Goal: Information Seeking & Learning: Check status

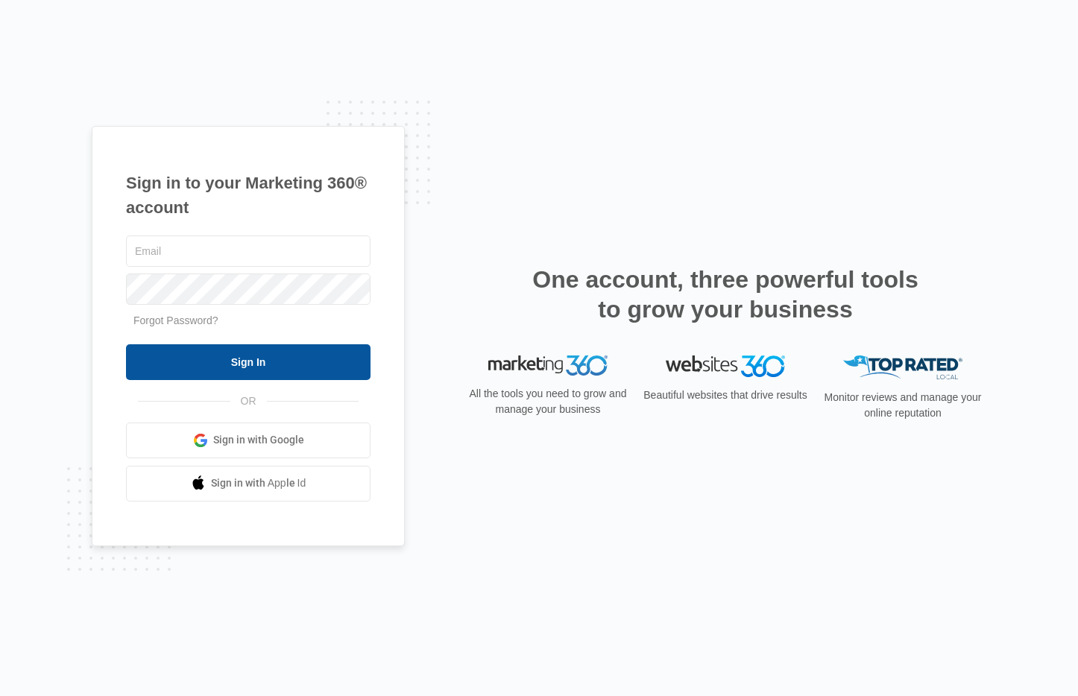
type input "[EMAIL_ADDRESS][DOMAIN_NAME]"
click at [316, 369] on input "Sign In" at bounding box center [248, 362] width 244 height 36
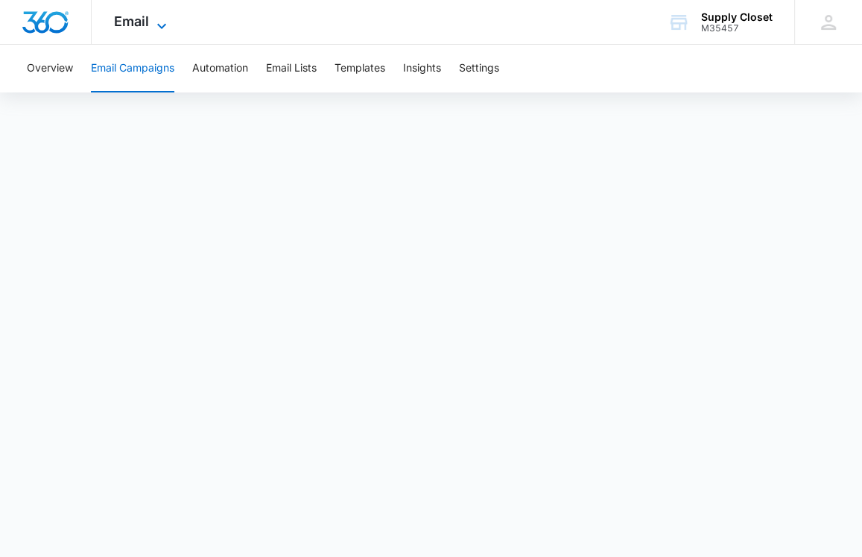
click at [130, 27] on span "Email" at bounding box center [131, 21] width 35 height 16
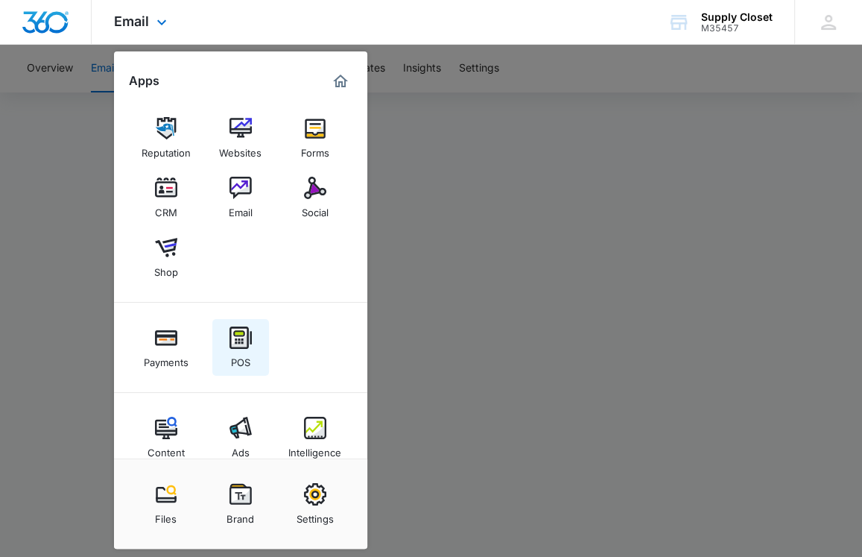
scroll to position [24, 0]
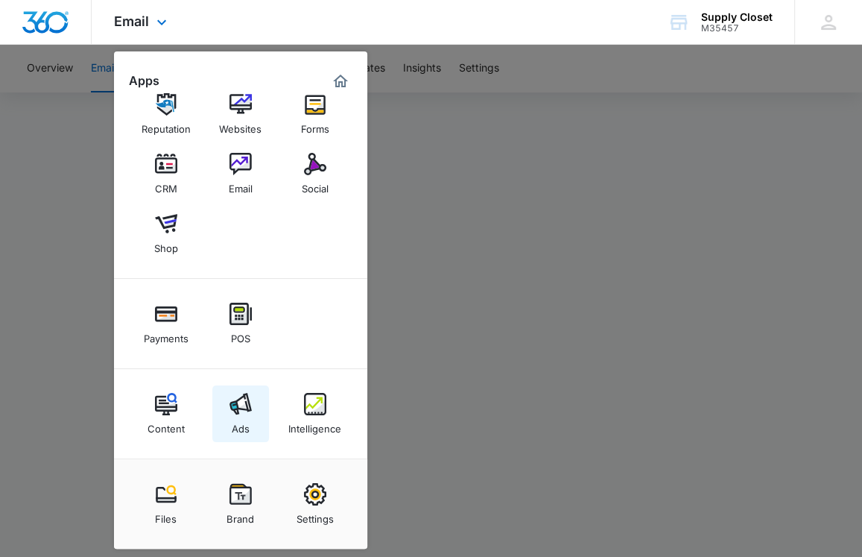
click at [248, 411] on img at bounding box center [241, 404] width 22 height 22
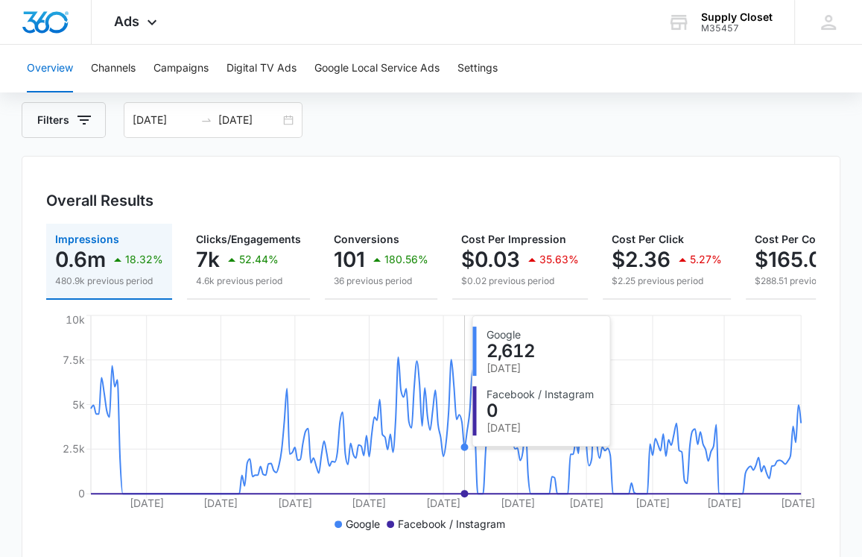
scroll to position [70, 0]
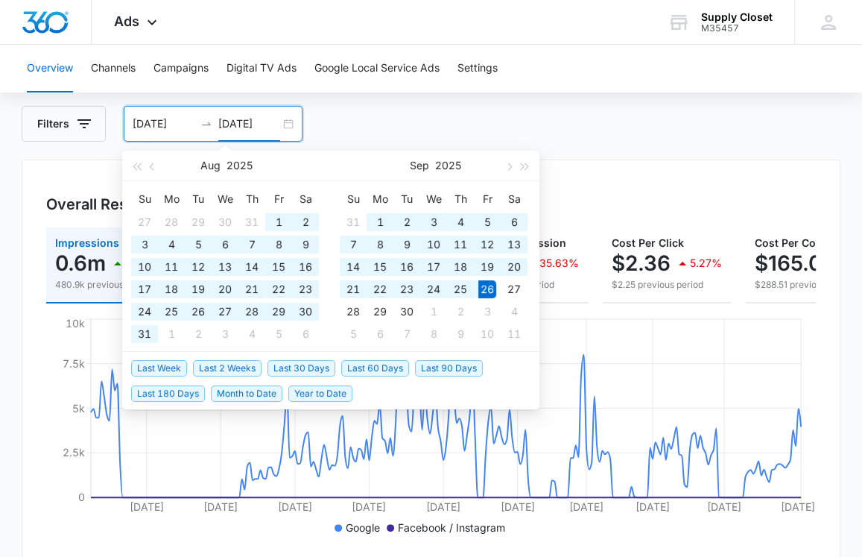
click at [228, 118] on input "[DATE]" at bounding box center [249, 124] width 62 height 16
click at [334, 388] on span "Year to Date" at bounding box center [320, 393] width 64 height 16
type input "[DATE]"
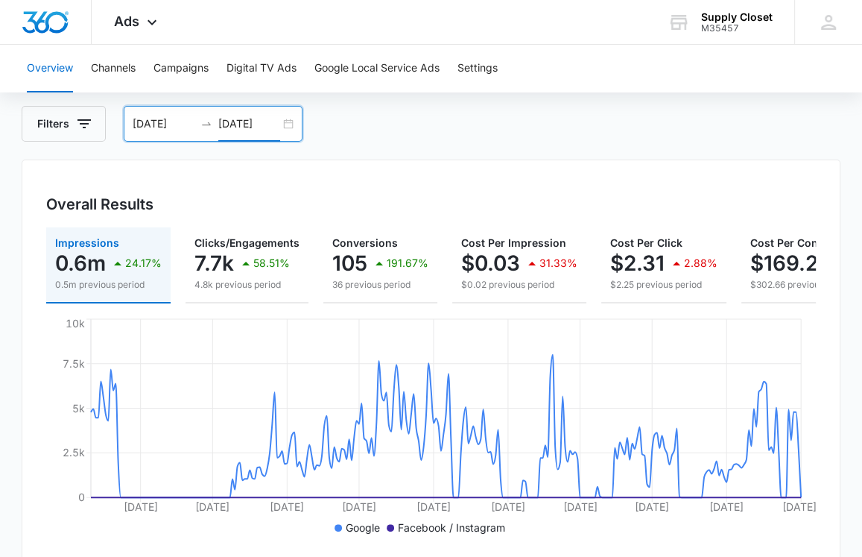
click at [521, 118] on div "Filters [DATE] [DATE]" at bounding box center [431, 124] width 819 height 36
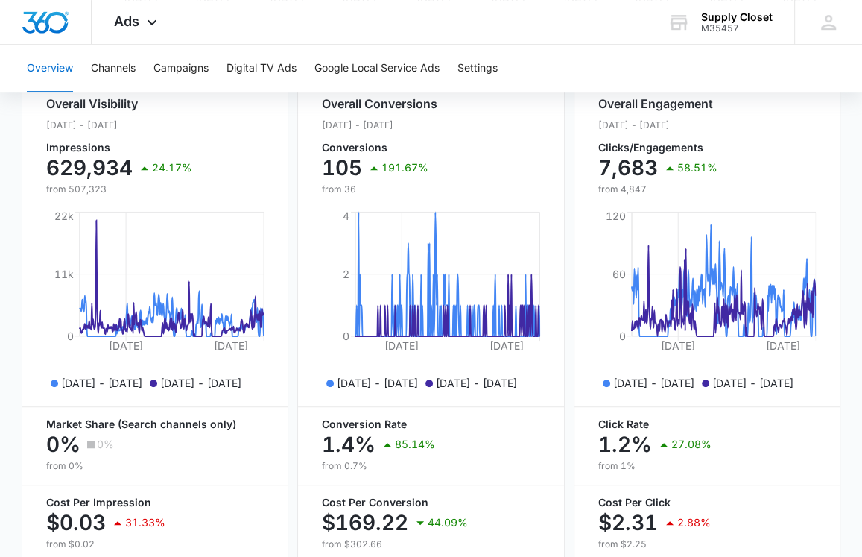
scroll to position [376, 0]
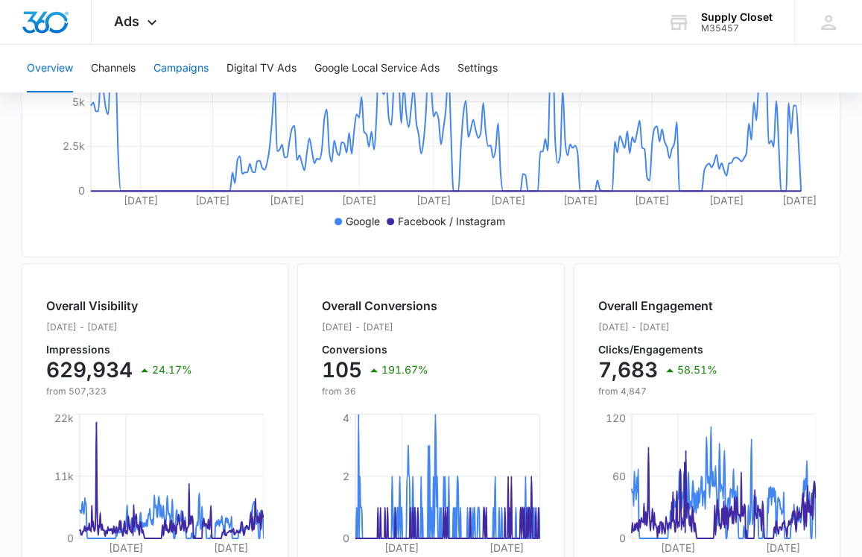
click at [193, 75] on button "Campaigns" at bounding box center [181, 69] width 55 height 48
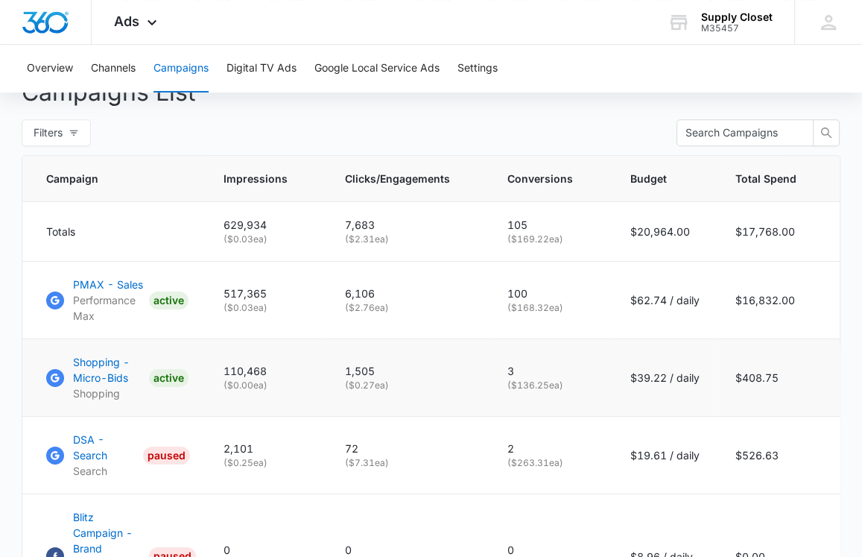
scroll to position [572, 0]
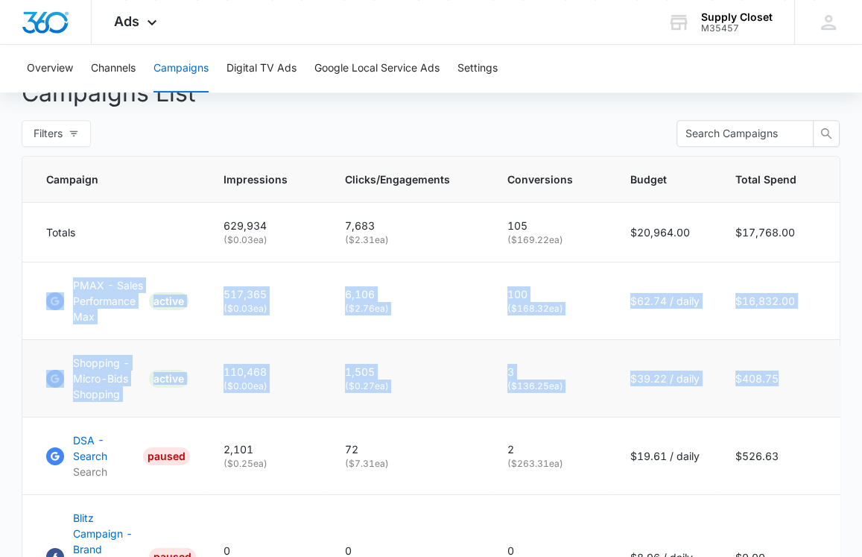
drag, startPoint x: 75, startPoint y: 274, endPoint x: 788, endPoint y: 393, distance: 723.1
click at [768, 395] on tbody "Totals 629,934 ( $0.03 ea) 7,683 ( $2.31 ea) 105 ( $169.22 ea) $20,964.00 $17,7…" at bounding box center [432, 465] width 820 height 525
click at [788, 393] on td "$408.75" at bounding box center [780, 379] width 124 height 78
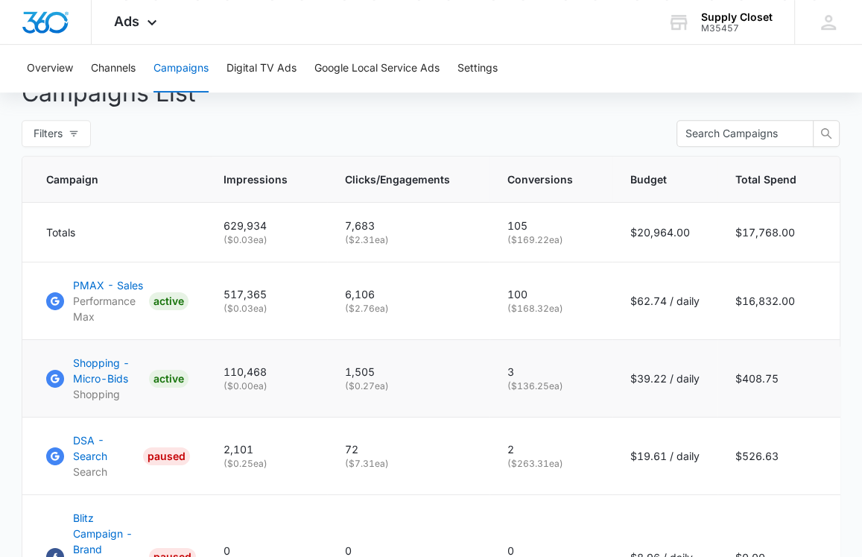
drag, startPoint x: 797, startPoint y: 380, endPoint x: 481, endPoint y: 342, distance: 319.0
click at [424, 335] on tbody "Totals 629,934 ( $0.03 ea) 7,683 ( $2.31 ea) 105 ( $169.22 ea) $20,964.00 $17,7…" at bounding box center [432, 465] width 820 height 525
click at [565, 344] on td "3 ( $136.25 ea)" at bounding box center [551, 379] width 123 height 78
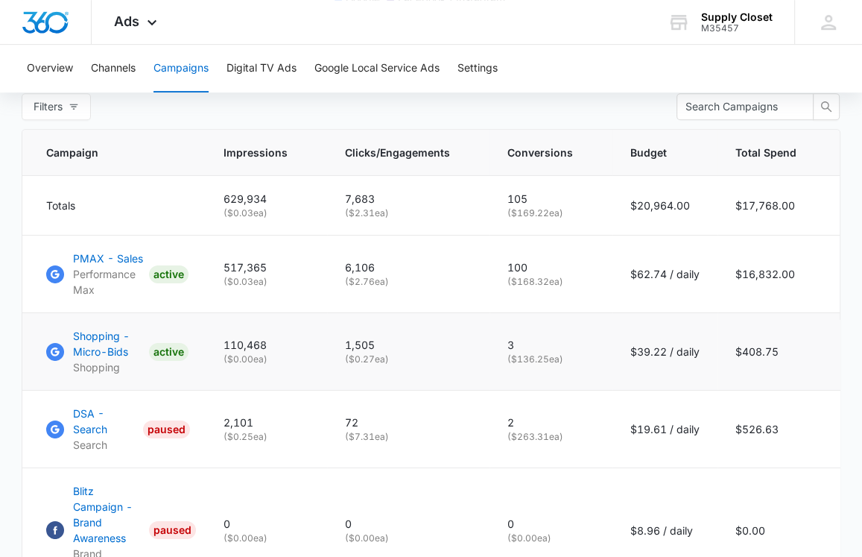
scroll to position [581, 0]
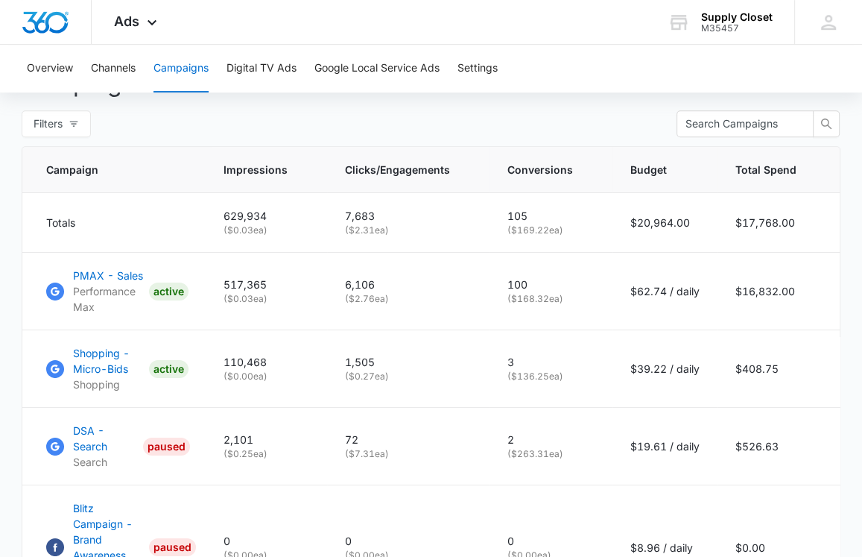
click at [607, 58] on div "Overview Channels Campaigns Digital TV Ads Google Local Service Ads Settings" at bounding box center [431, 69] width 826 height 48
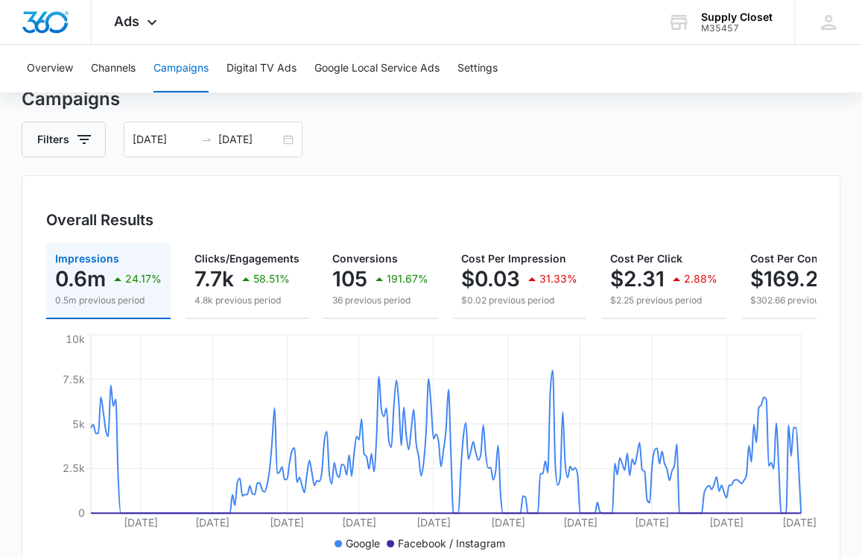
scroll to position [75, 0]
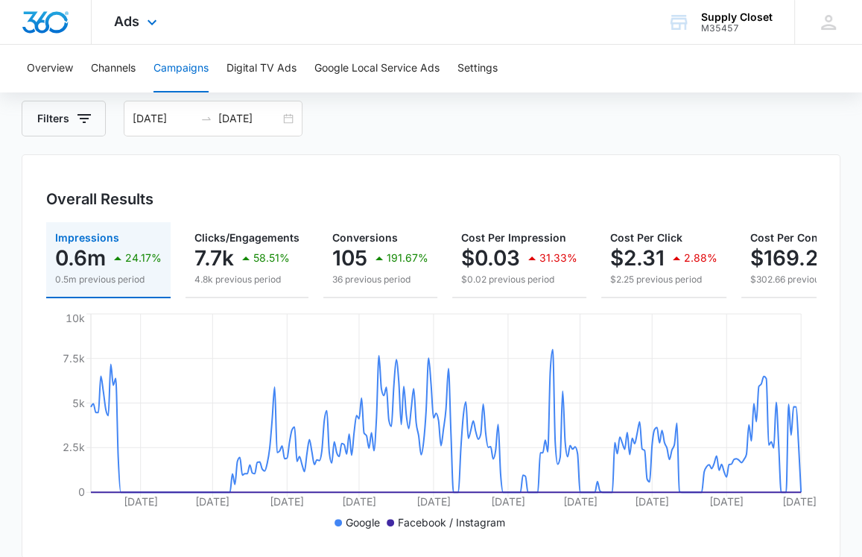
click at [54, 34] on div at bounding box center [46, 22] width 92 height 44
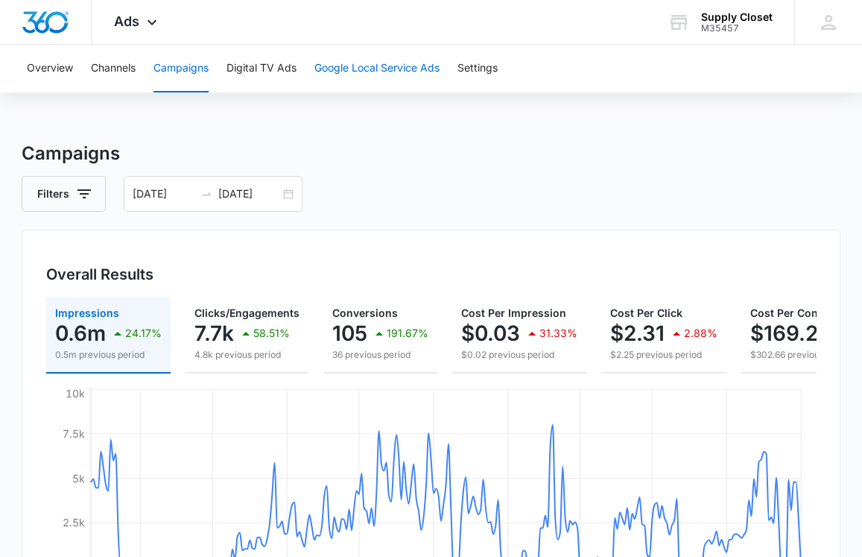
click at [402, 75] on button "Google Local Service Ads" at bounding box center [376, 69] width 125 height 48
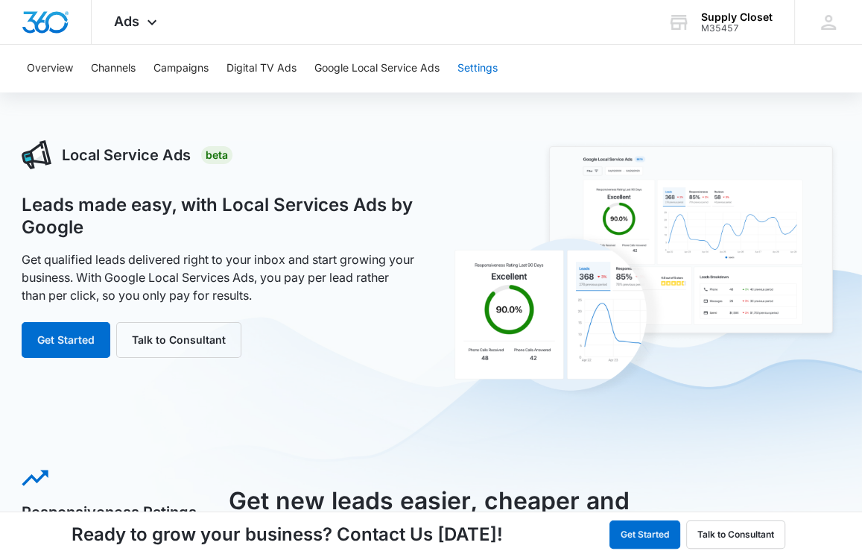
click at [488, 72] on button "Settings" at bounding box center [478, 69] width 40 height 48
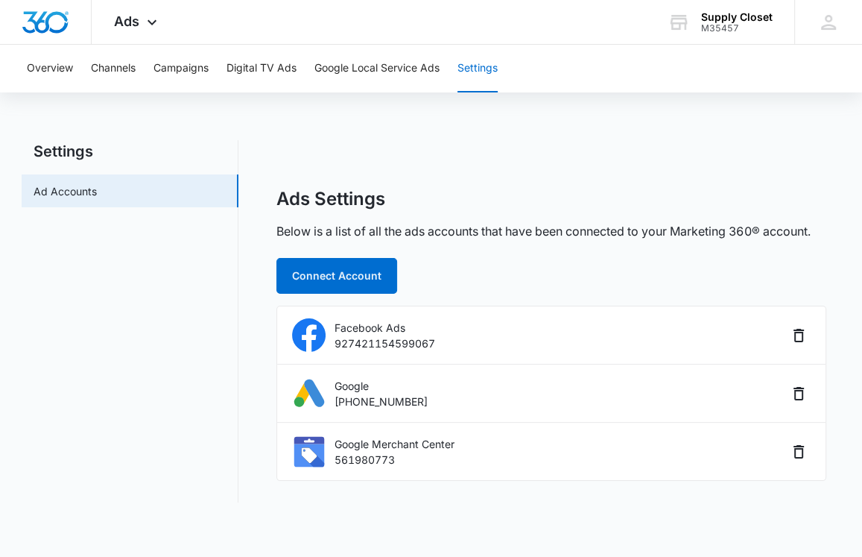
click at [617, 268] on div "Ads Settings Below is a list of all the ads accounts that have been connected t…" at bounding box center [550, 334] width 549 height 293
